Goal: Find specific page/section: Find specific page/section

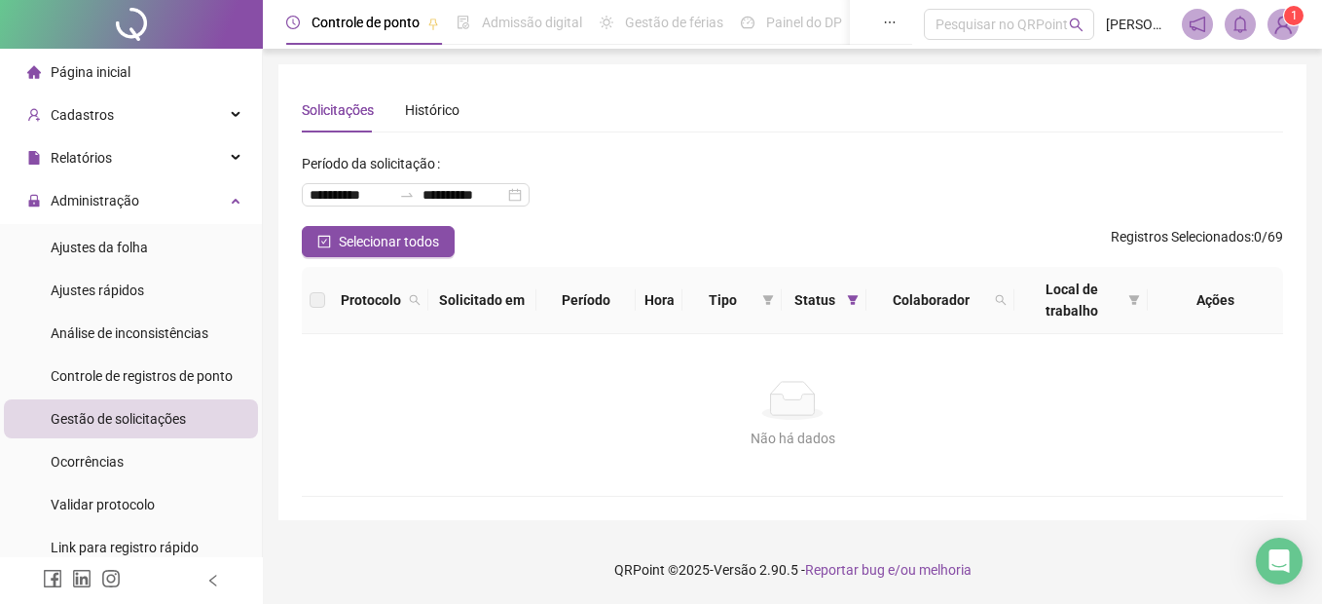
click at [151, 373] on span "Controle de registros de ponto" at bounding box center [142, 376] width 182 height 16
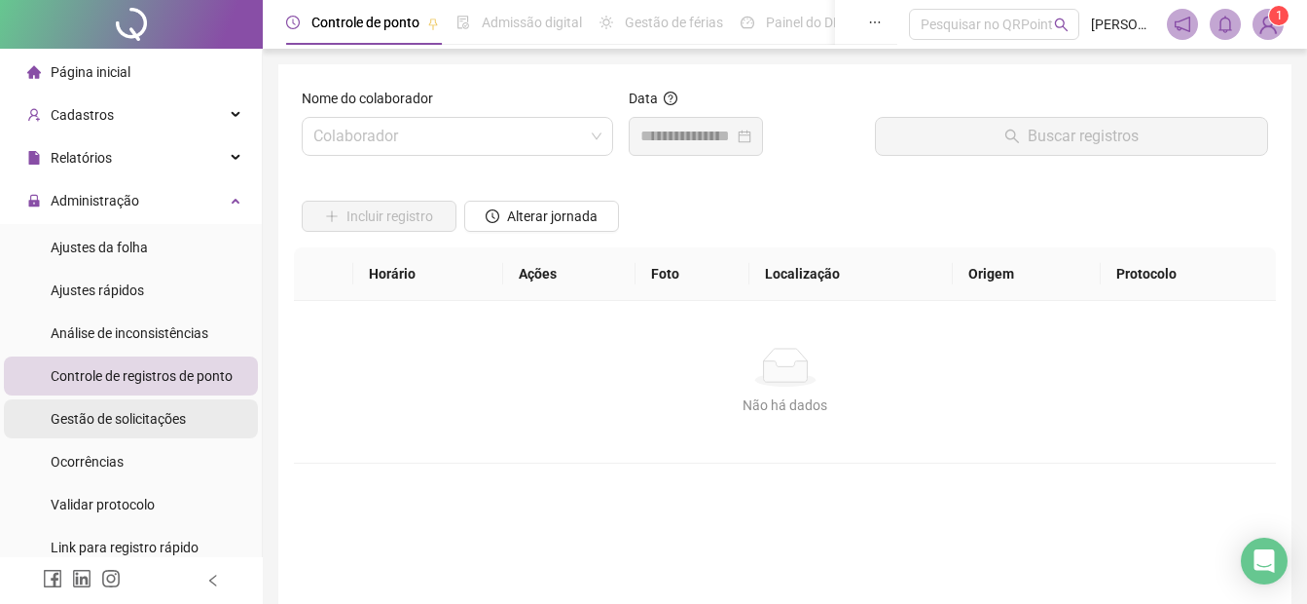
click at [165, 408] on div "Gestão de solicitações" at bounding box center [118, 418] width 135 height 39
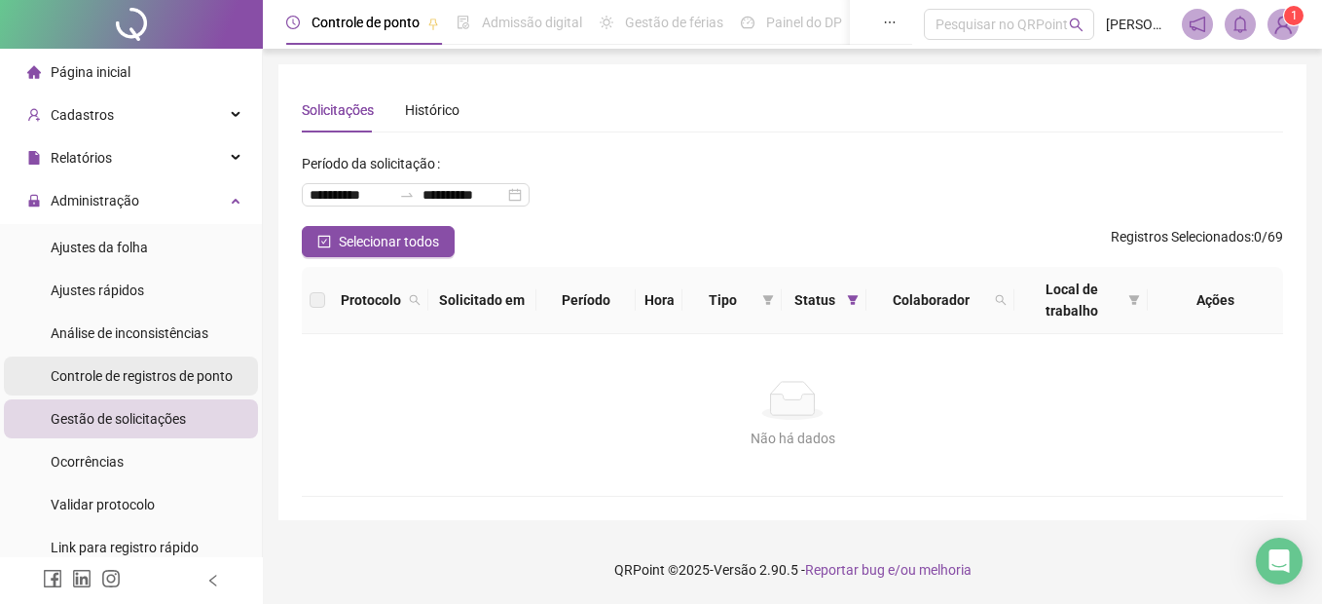
click at [145, 374] on span "Controle de registros de ponto" at bounding box center [142, 376] width 182 height 16
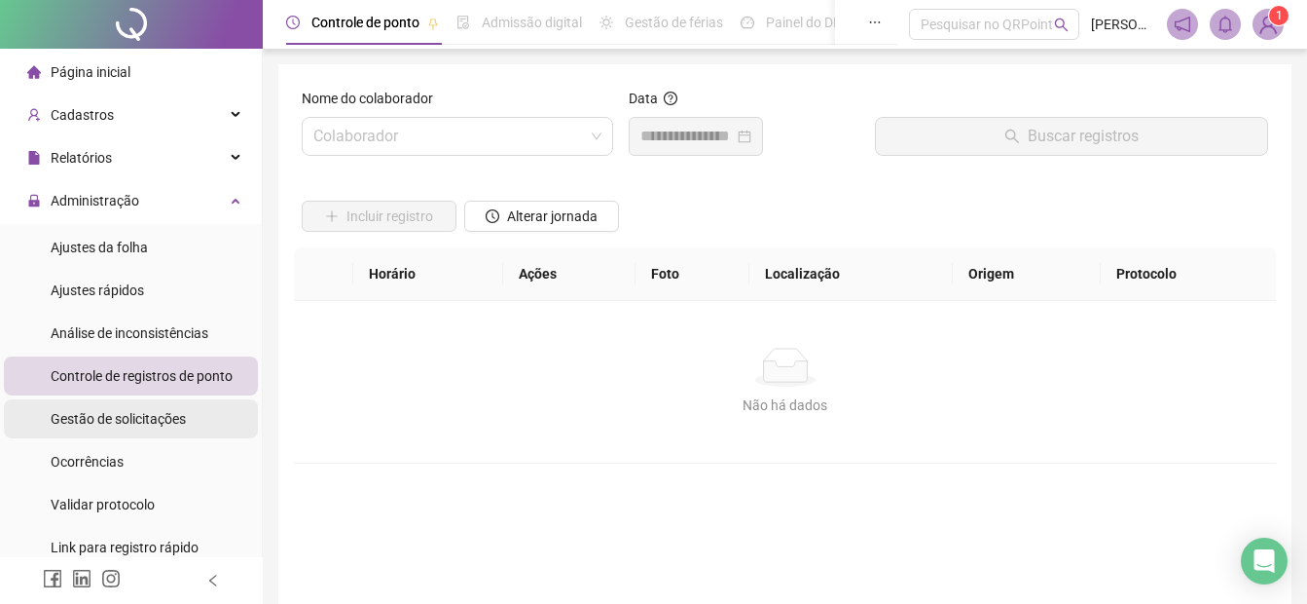
click at [155, 416] on span "Gestão de solicitações" at bounding box center [118, 419] width 135 height 16
